Goal: Navigation & Orientation: Go to known website

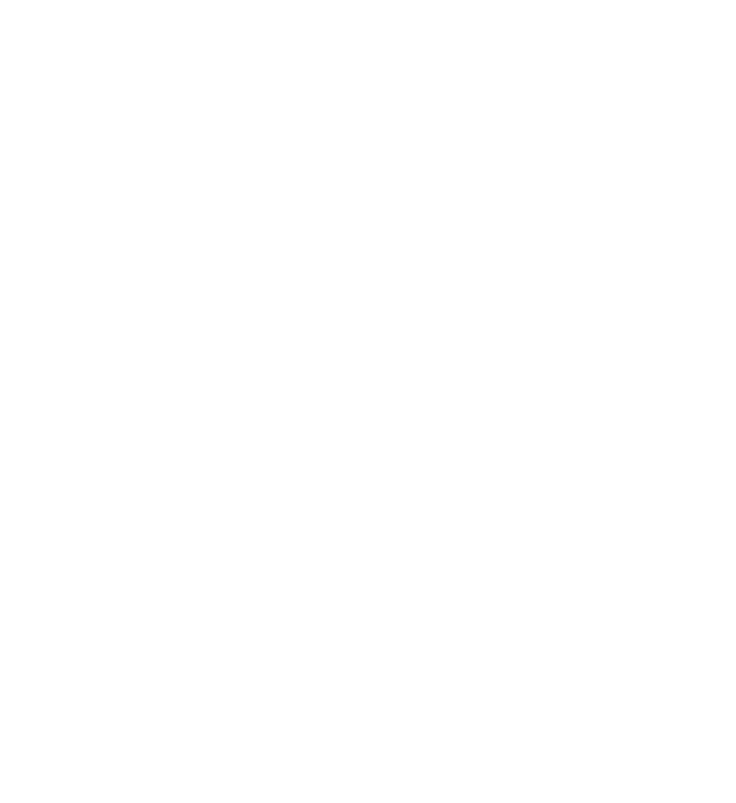
type input "dave@madwire.com"
click at [0, 0] on input "Sign In" at bounding box center [0, 0] width 0 height 0
